Goal: Task Accomplishment & Management: Manage account settings

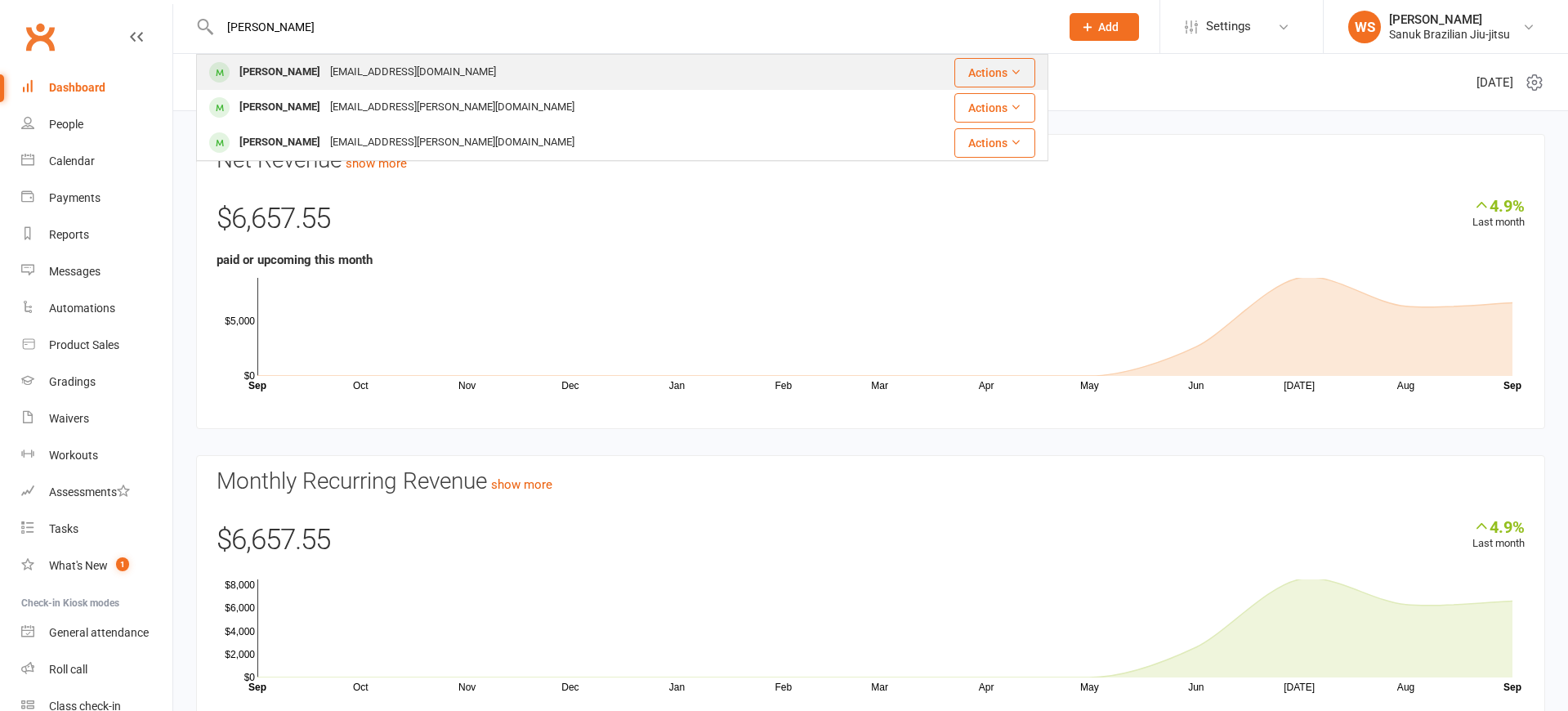
type input "[PERSON_NAME]"
click at [341, 72] on div "[EMAIL_ADDRESS][DOMAIN_NAME]" at bounding box center [412, 72] width 175 height 23
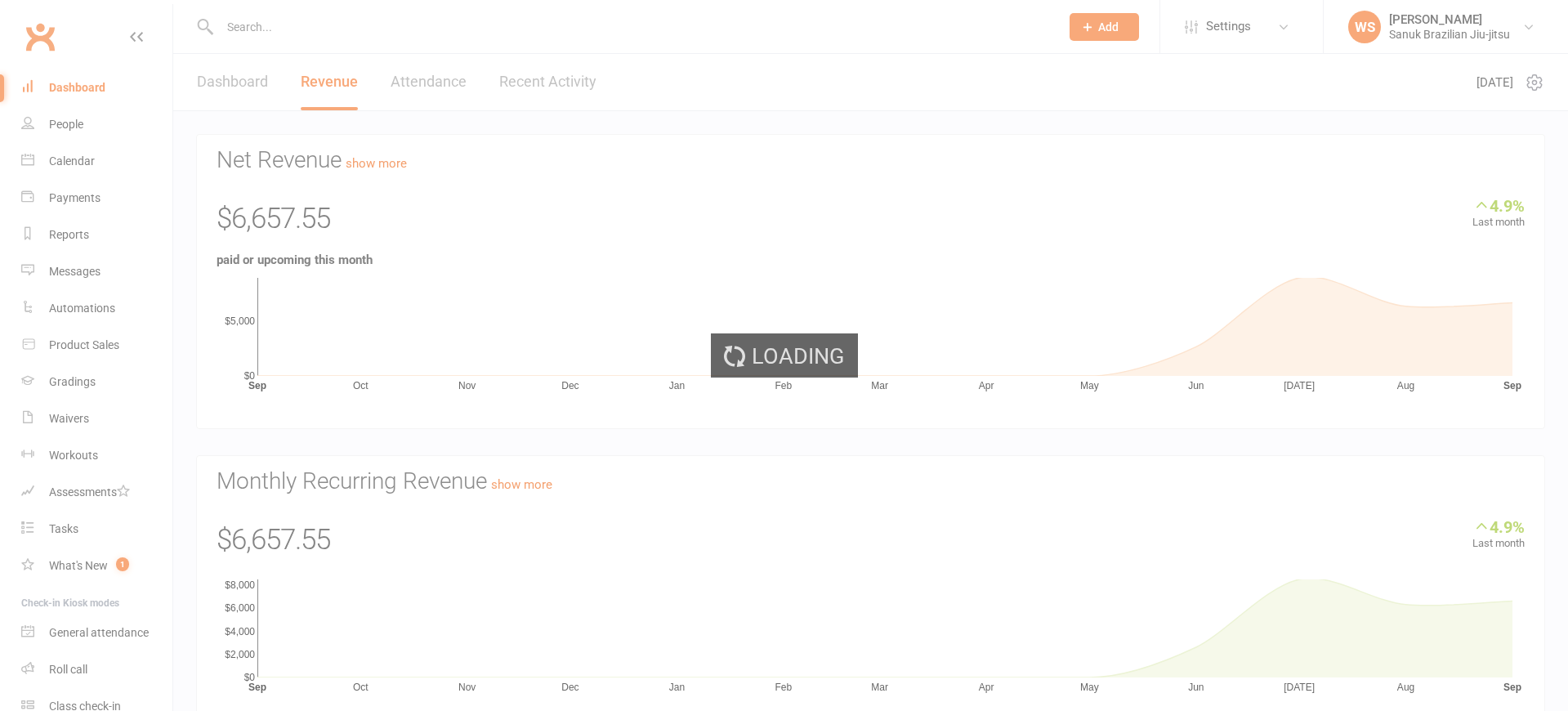
scroll to position [7, 0]
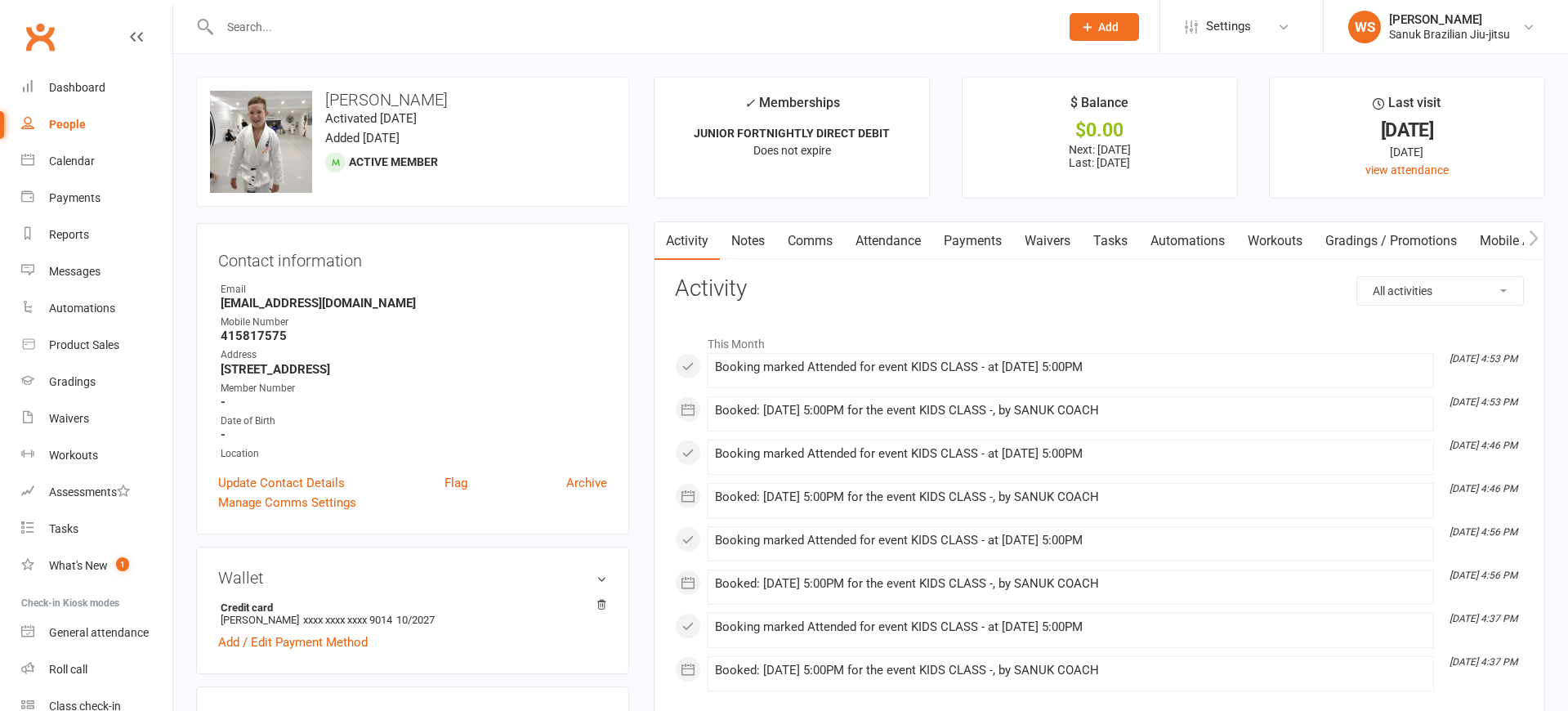
click at [979, 244] on link "Payments" at bounding box center [973, 241] width 81 height 37
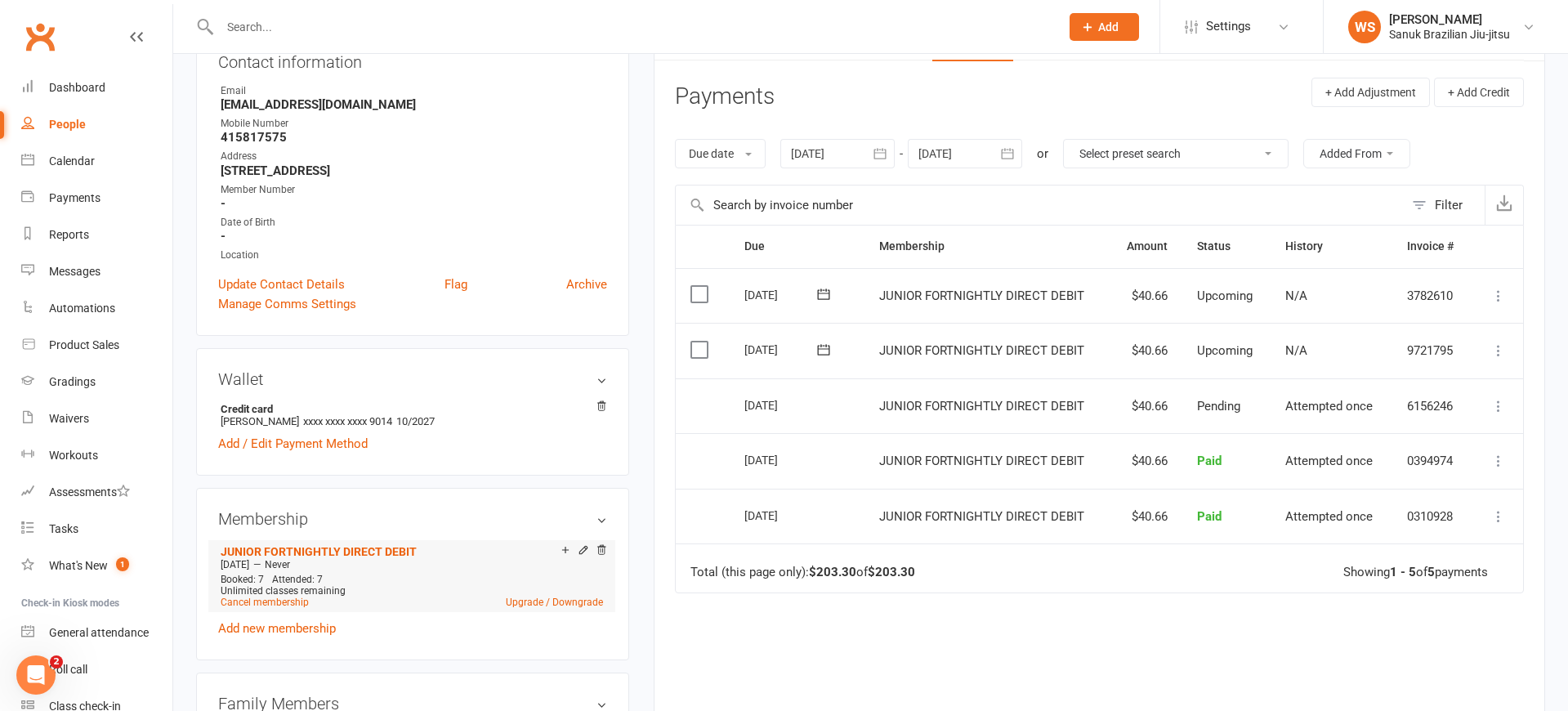
scroll to position [241, 0]
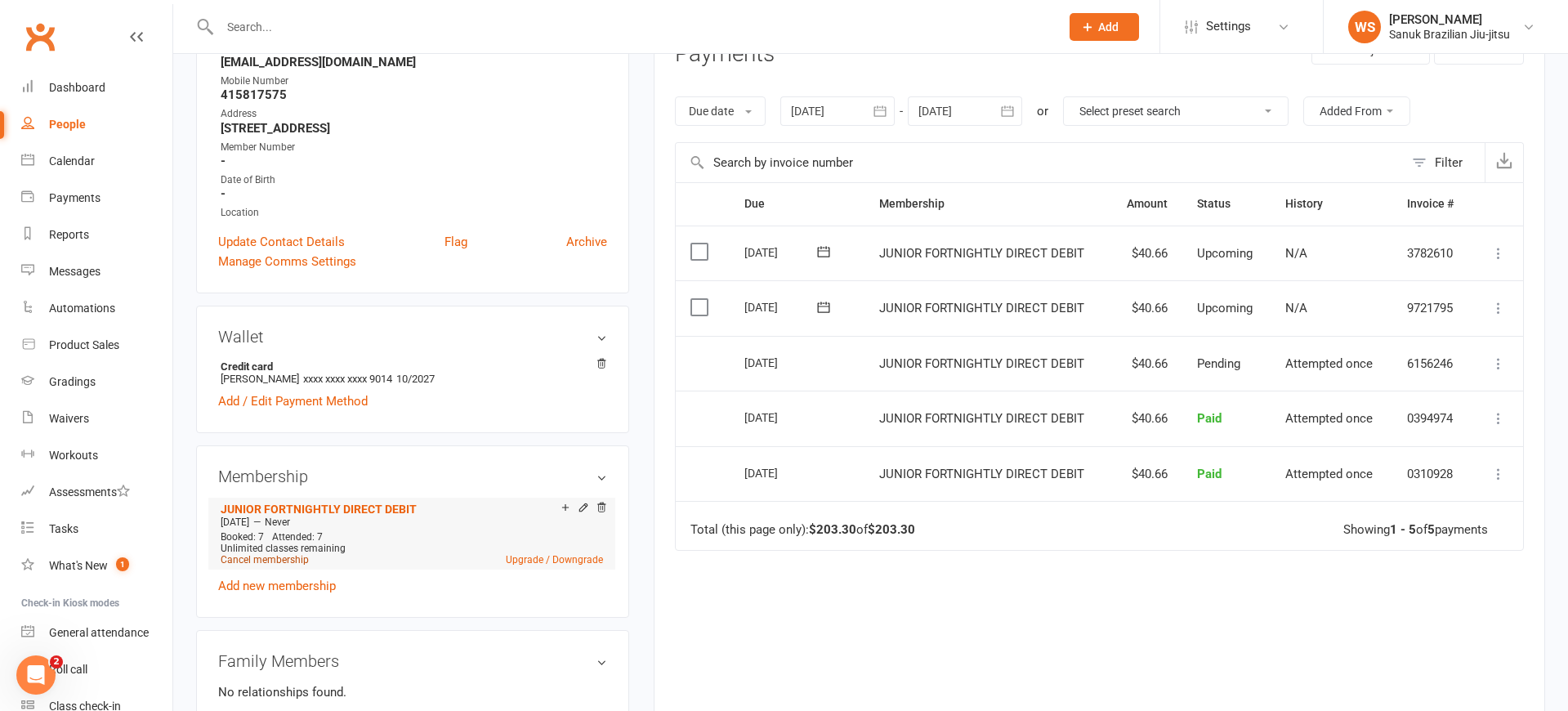
click at [277, 564] on link "Cancel membership" at bounding box center [264, 559] width 88 height 11
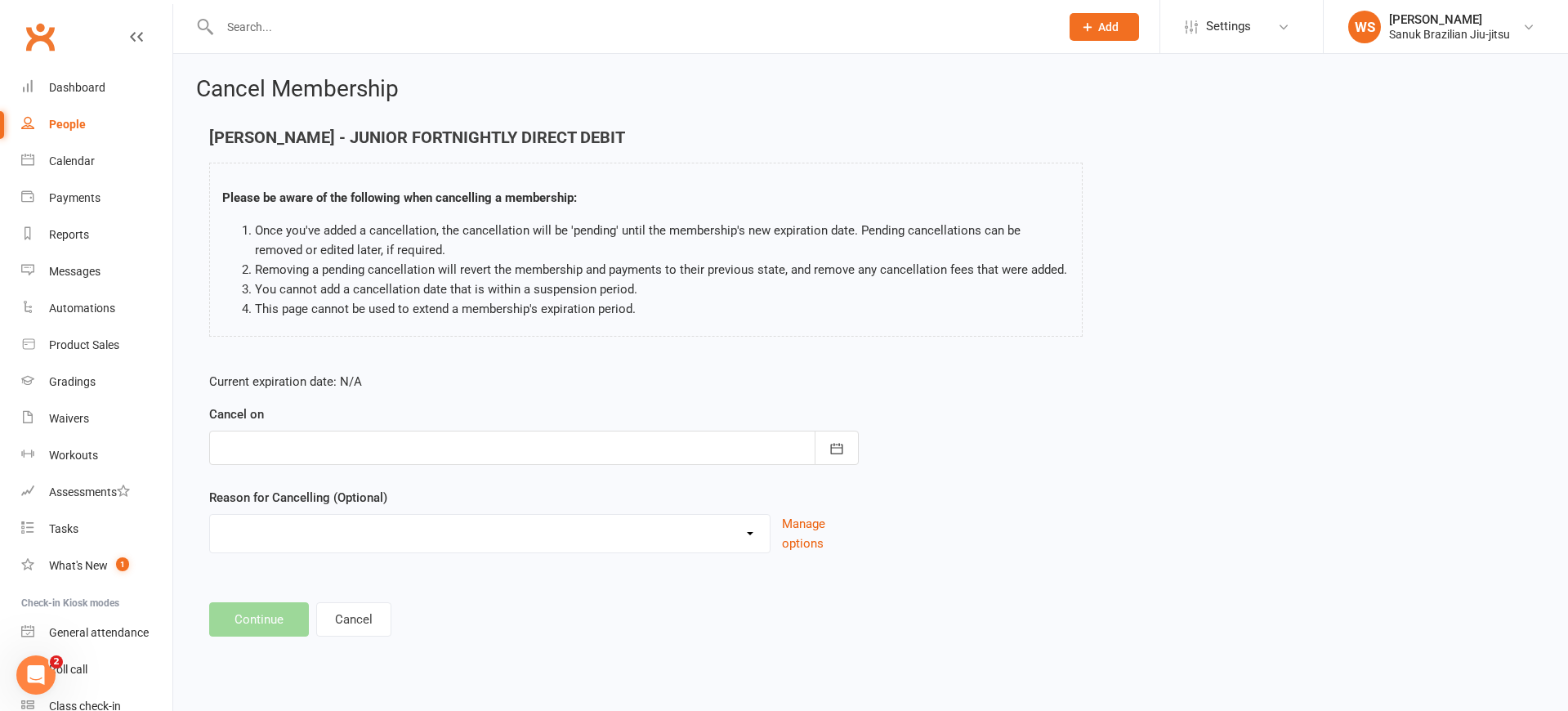
click at [248, 460] on div at bounding box center [533, 448] width 650 height 35
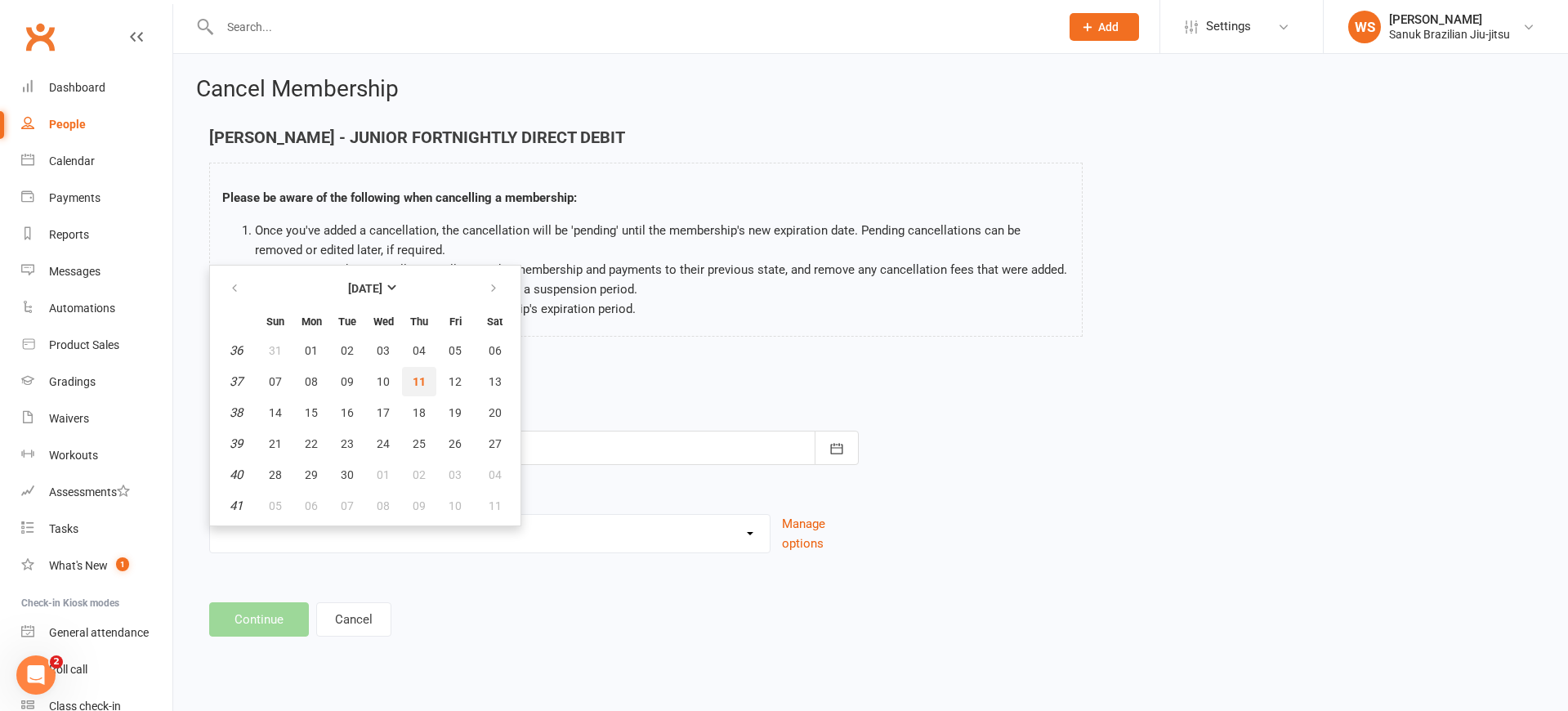
click at [422, 381] on span "11" at bounding box center [419, 381] width 13 height 13
type input "[DATE]"
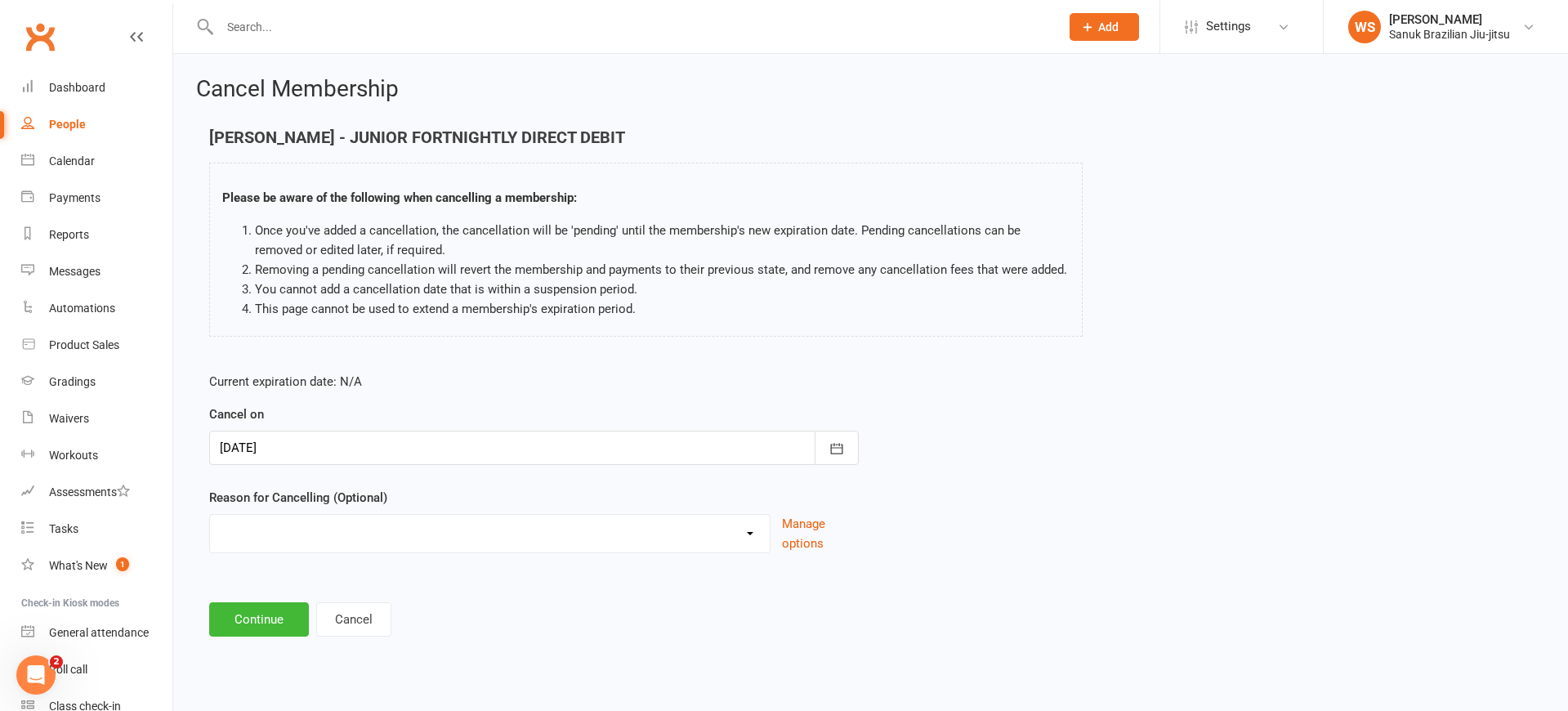
select select "2"
click option "Other reason" at bounding box center [0, 0] width 0 height 0
click at [292, 613] on input at bounding box center [533, 619] width 650 height 35
type input "Taking a breal"
click at [842, 442] on icon "button" at bounding box center [836, 448] width 16 height 16
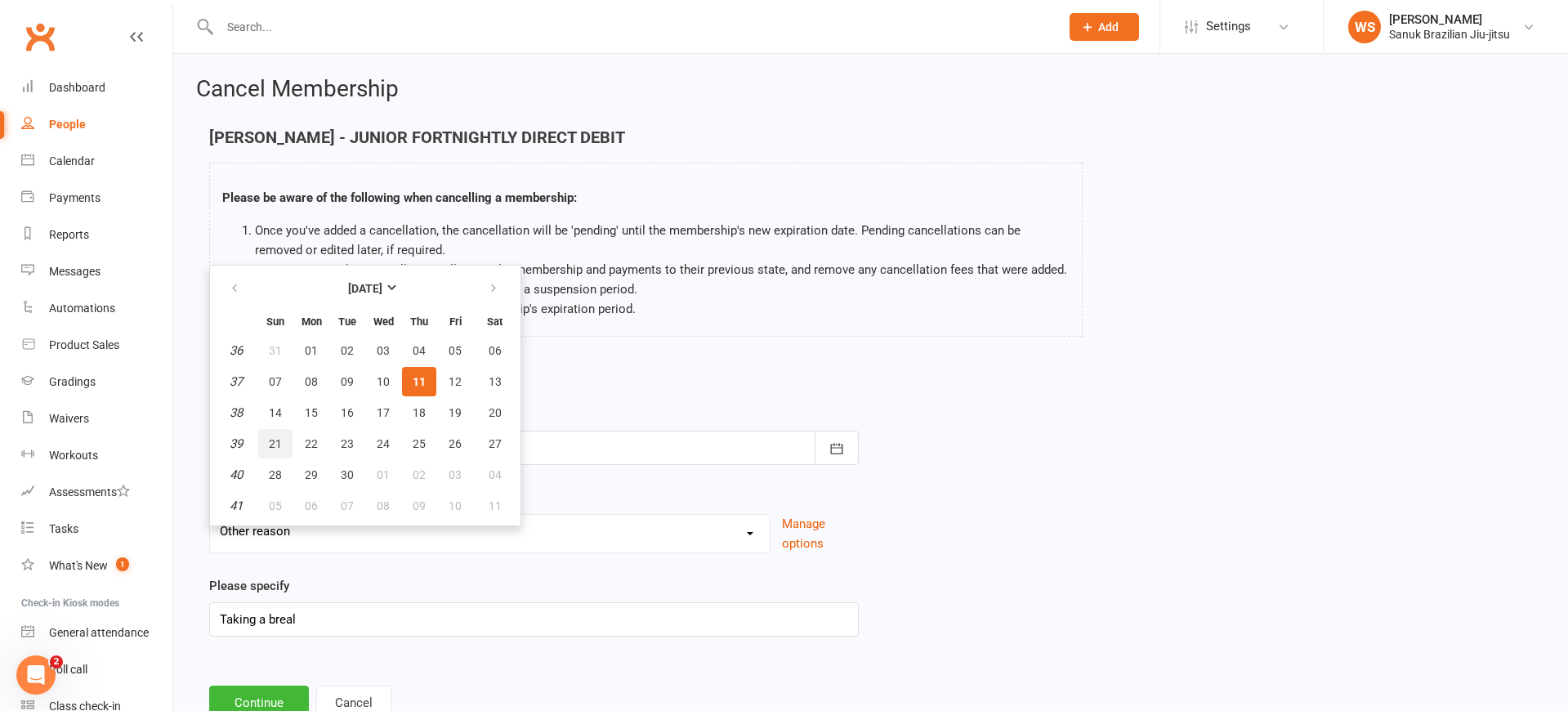
click at [276, 443] on span "21" at bounding box center [276, 444] width 13 height 13
type input "[DATE]"
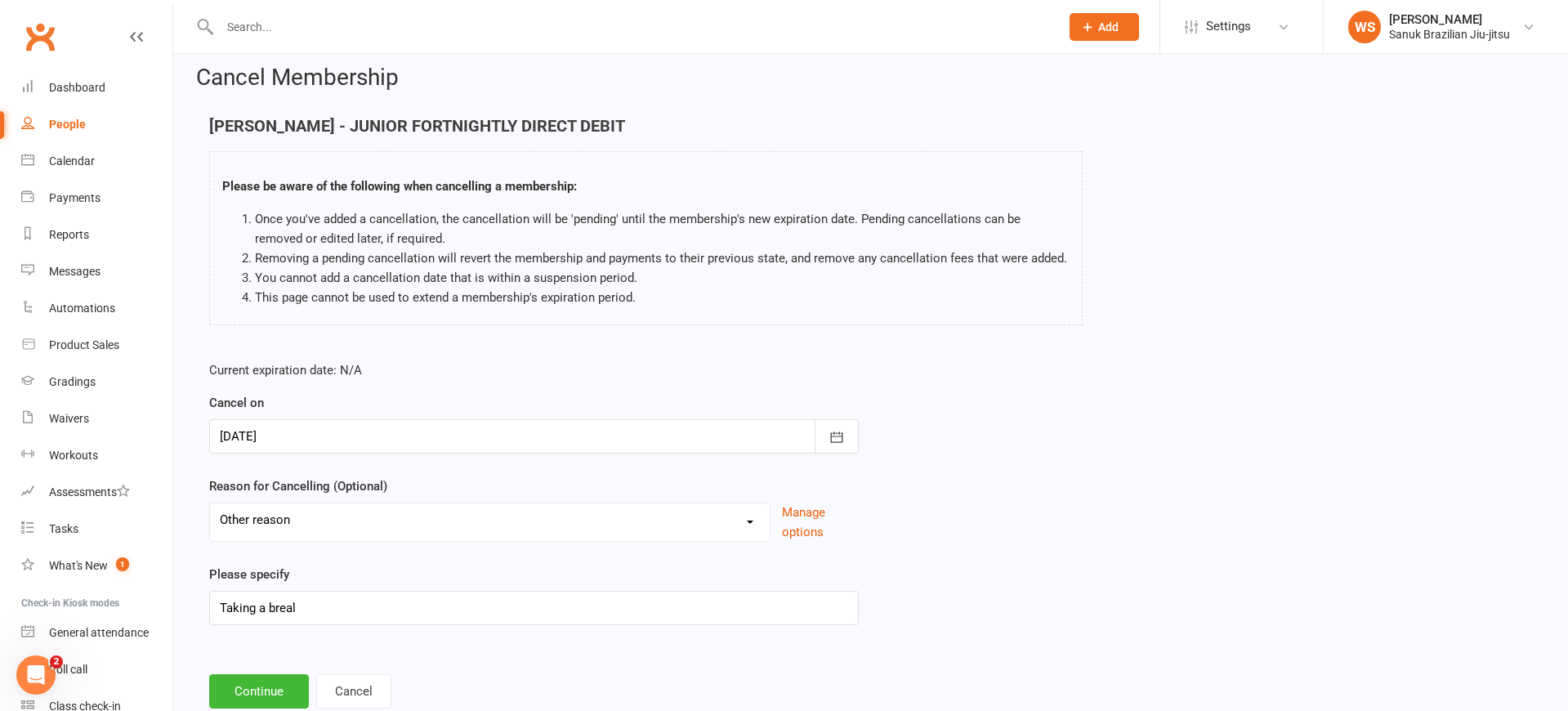
scroll to position [58, 0]
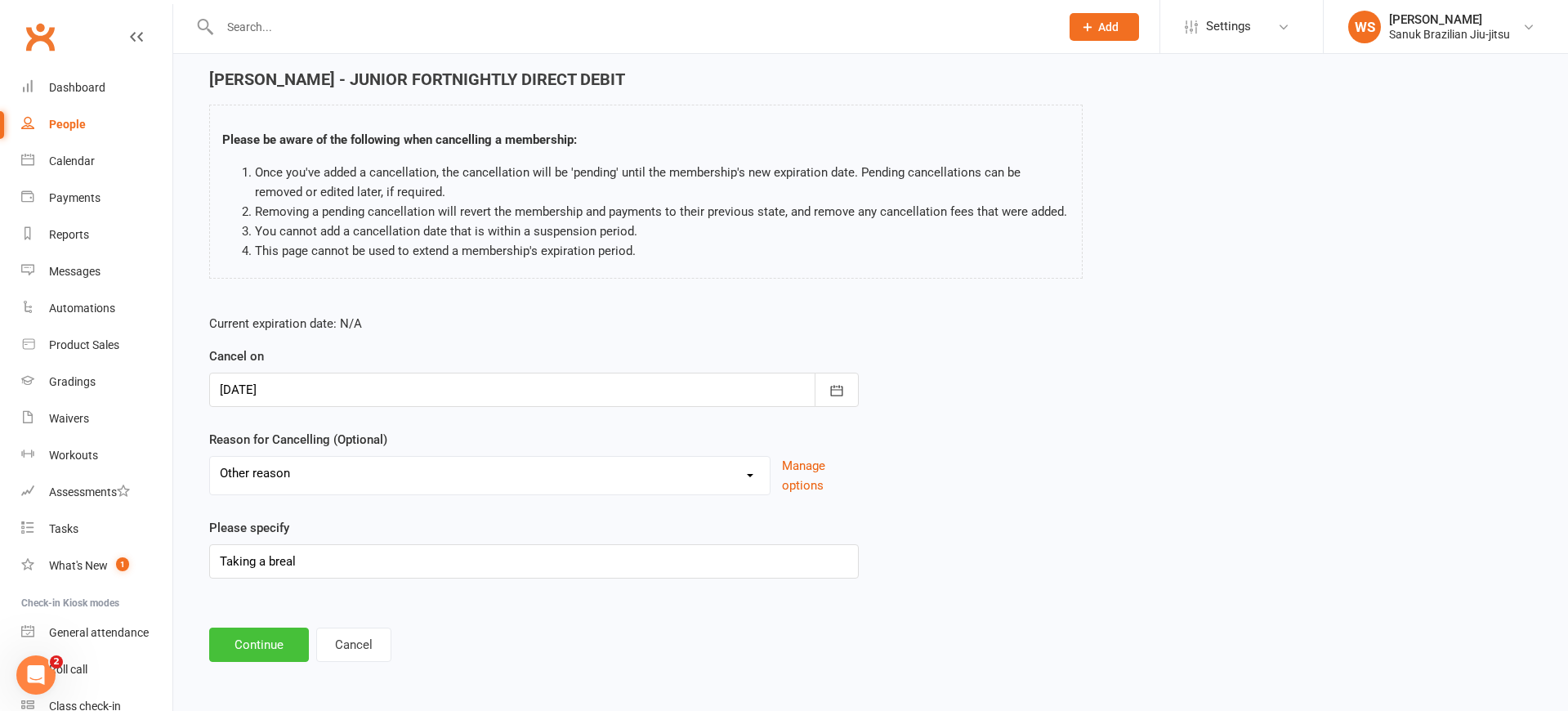
click at [259, 642] on button "Continue" at bounding box center [259, 644] width 99 height 35
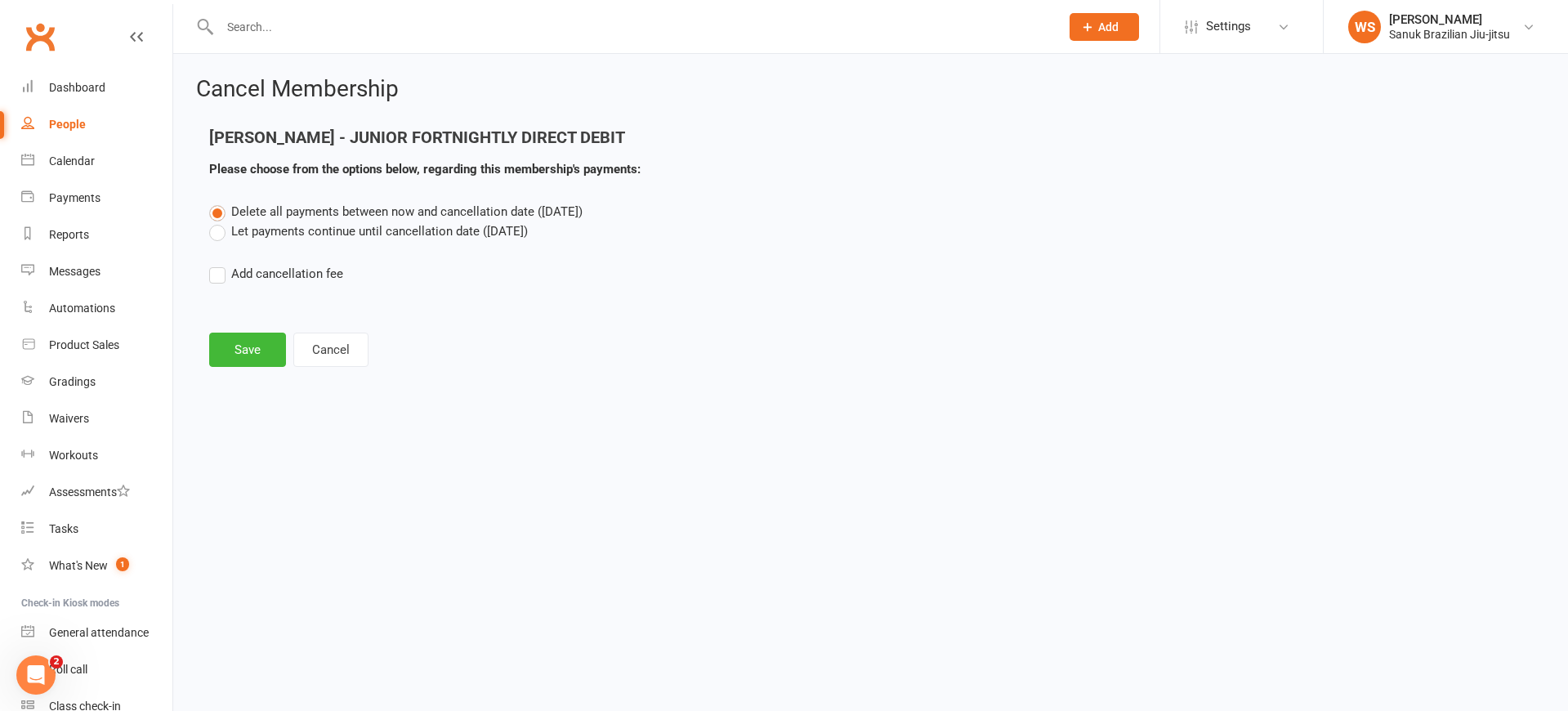
scroll to position [0, 0]
click at [318, 351] on button "Cancel" at bounding box center [331, 349] width 75 height 35
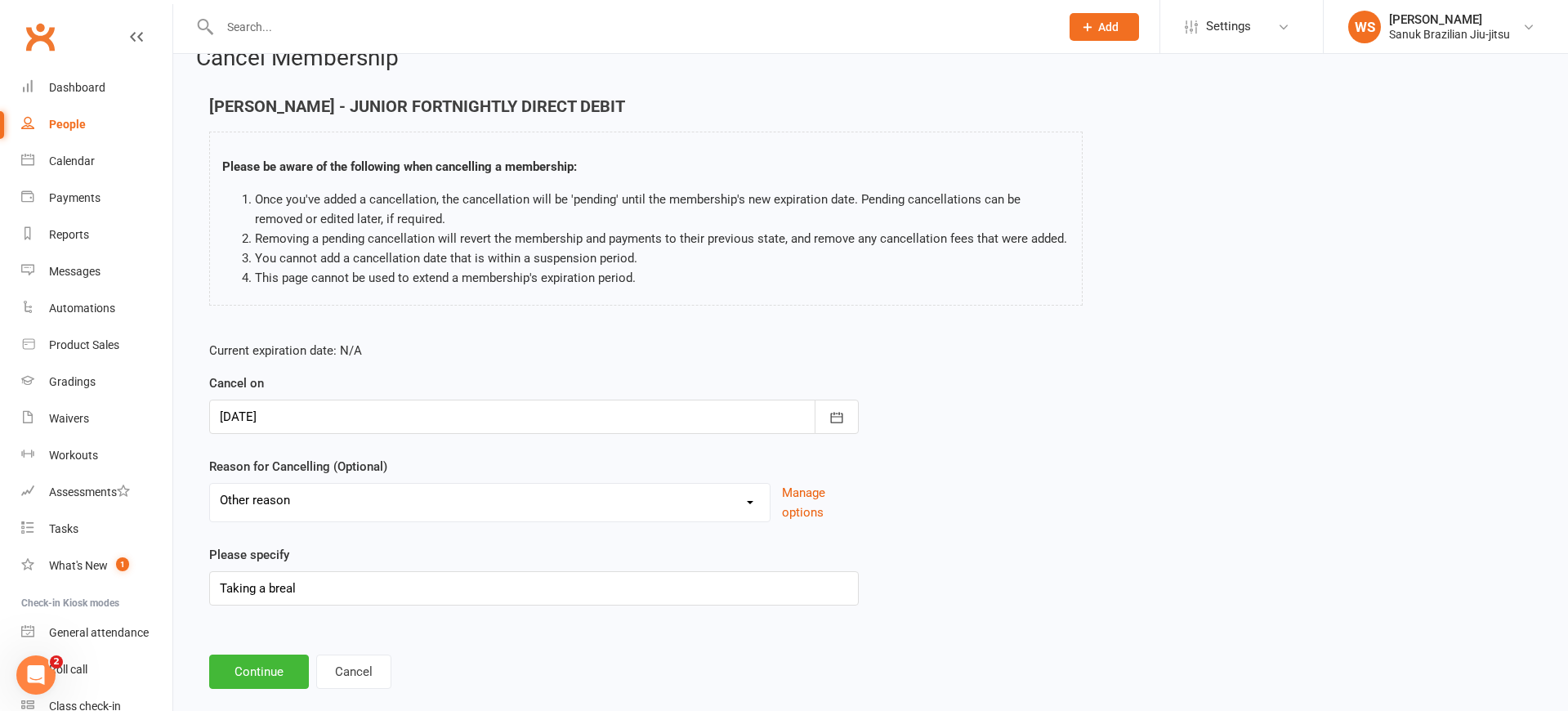
scroll to position [58, 0]
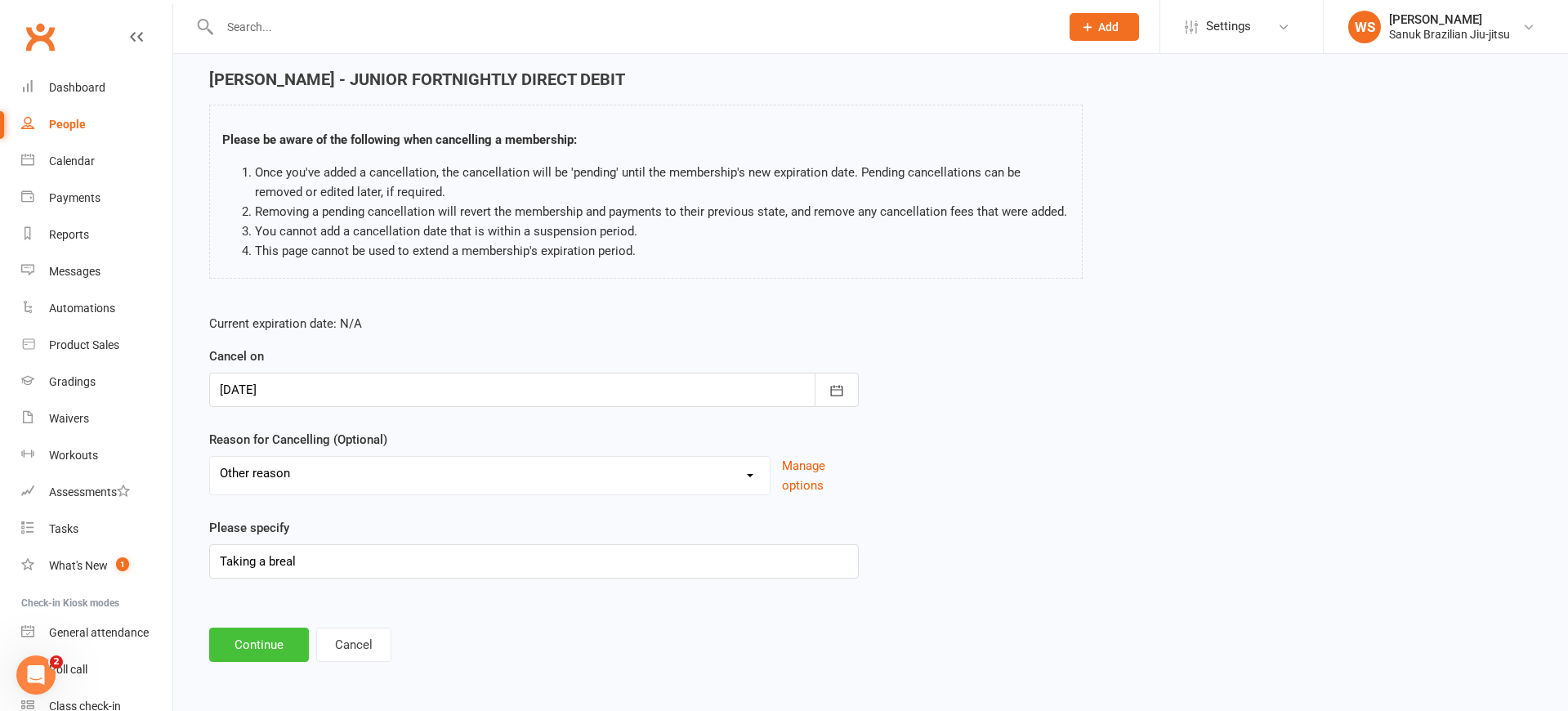
click at [246, 656] on button "Continue" at bounding box center [259, 644] width 99 height 35
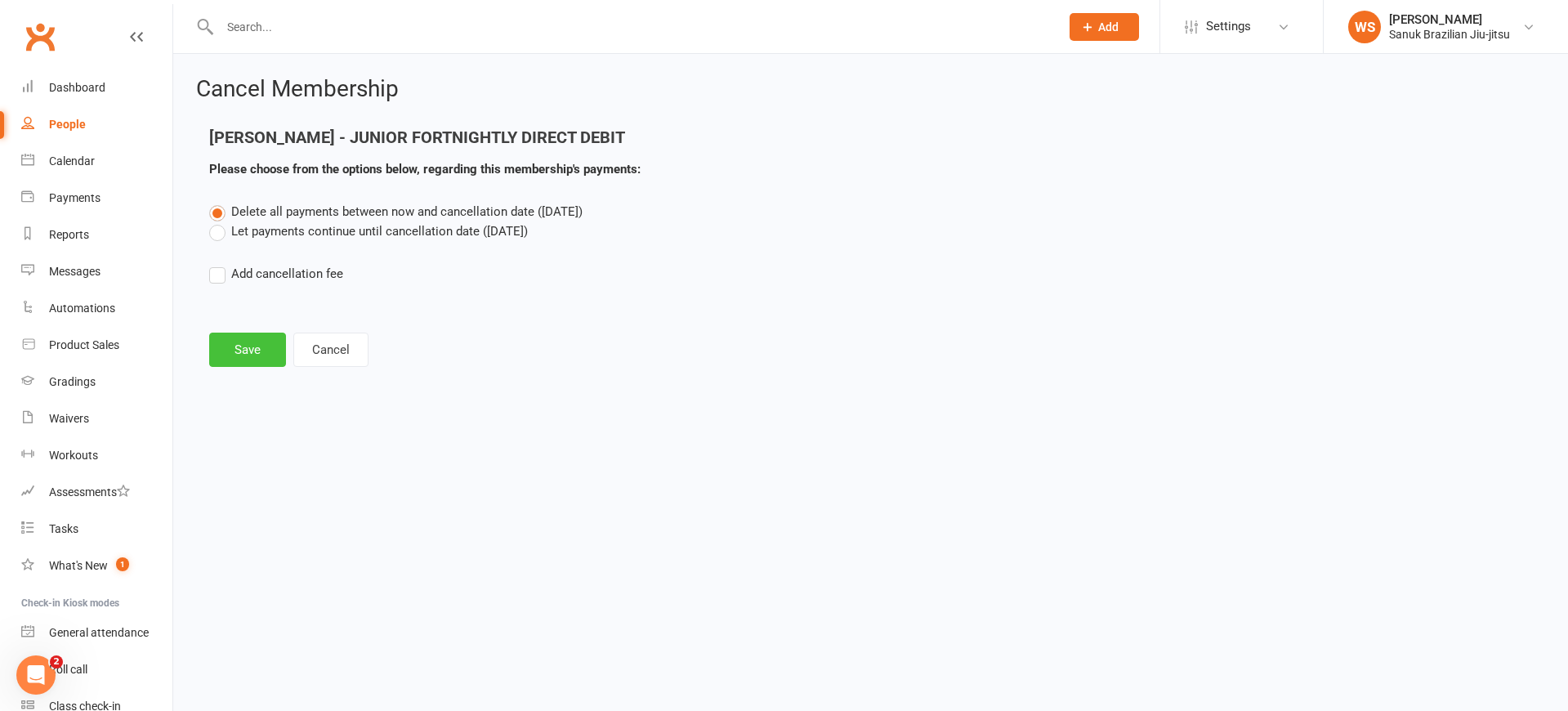
click at [267, 355] on button "Save" at bounding box center [247, 349] width 77 height 35
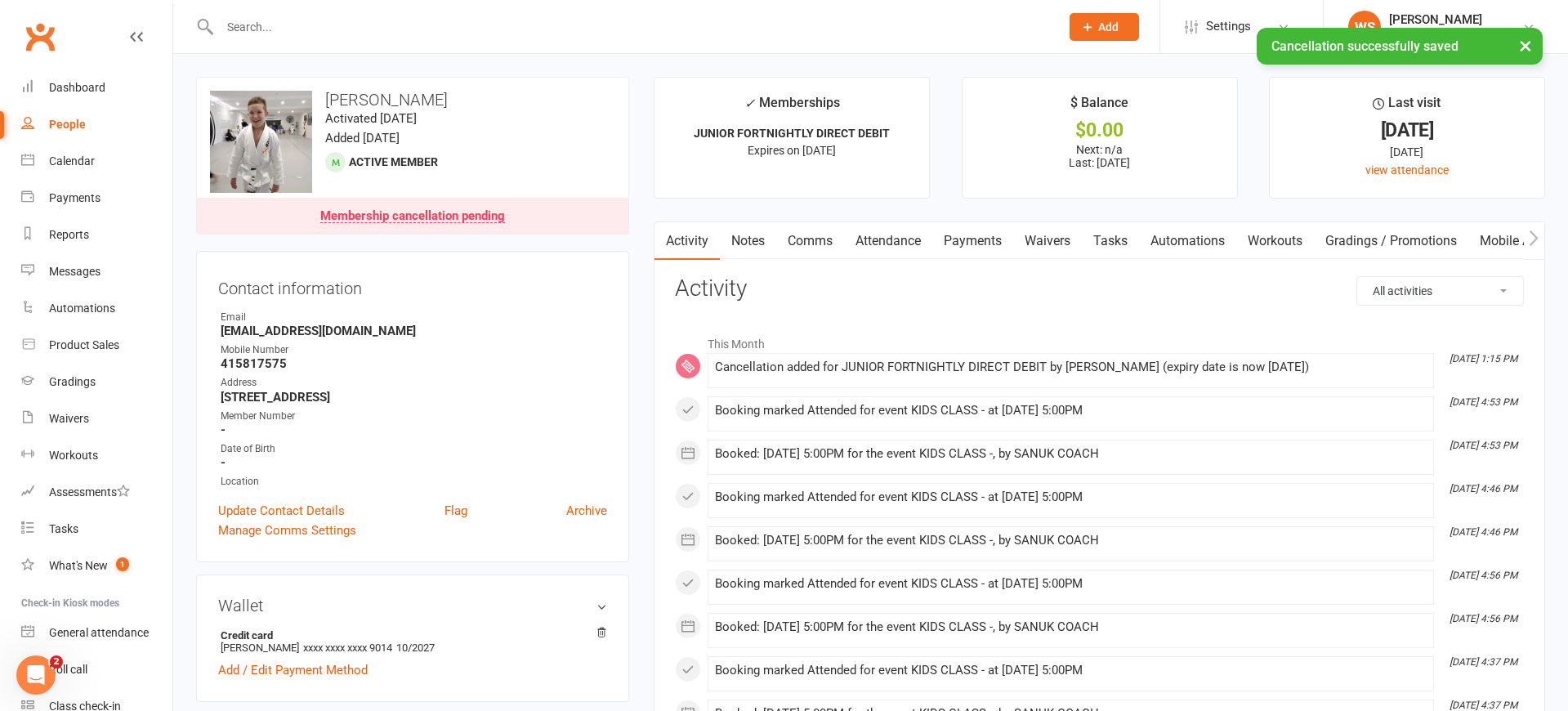
click at [983, 245] on link "Payments" at bounding box center [973, 241] width 81 height 37
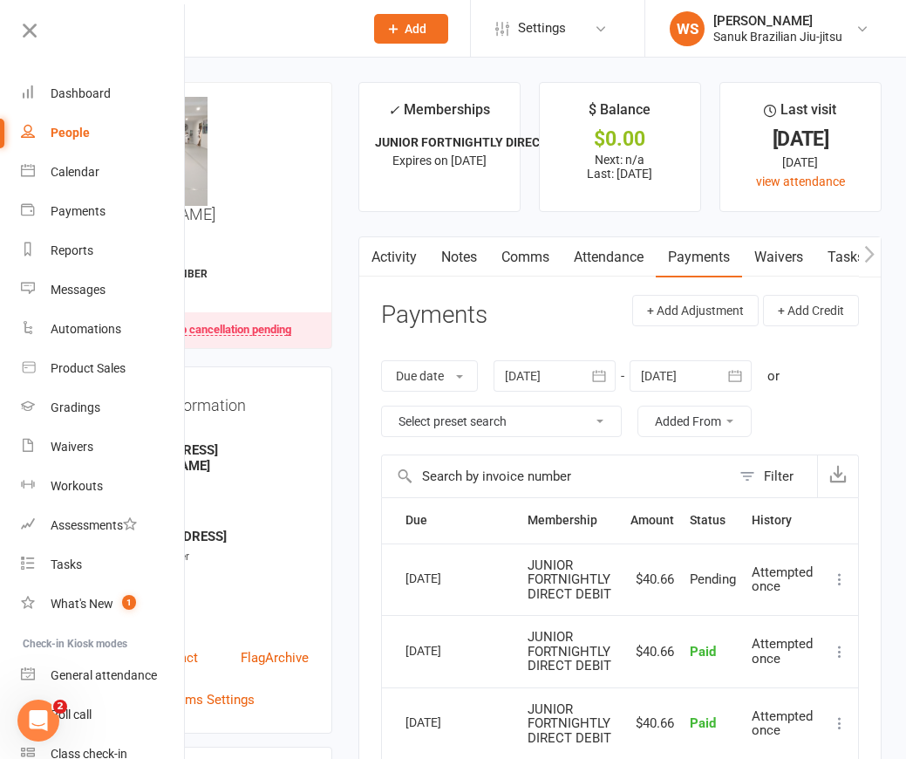
drag, startPoint x: 81, startPoint y: 20, endPoint x: 24, endPoint y: 29, distance: 57.3
click at [76, 20] on link at bounding box center [101, 36] width 168 height 39
